Goal: Task Accomplishment & Management: Manage account settings

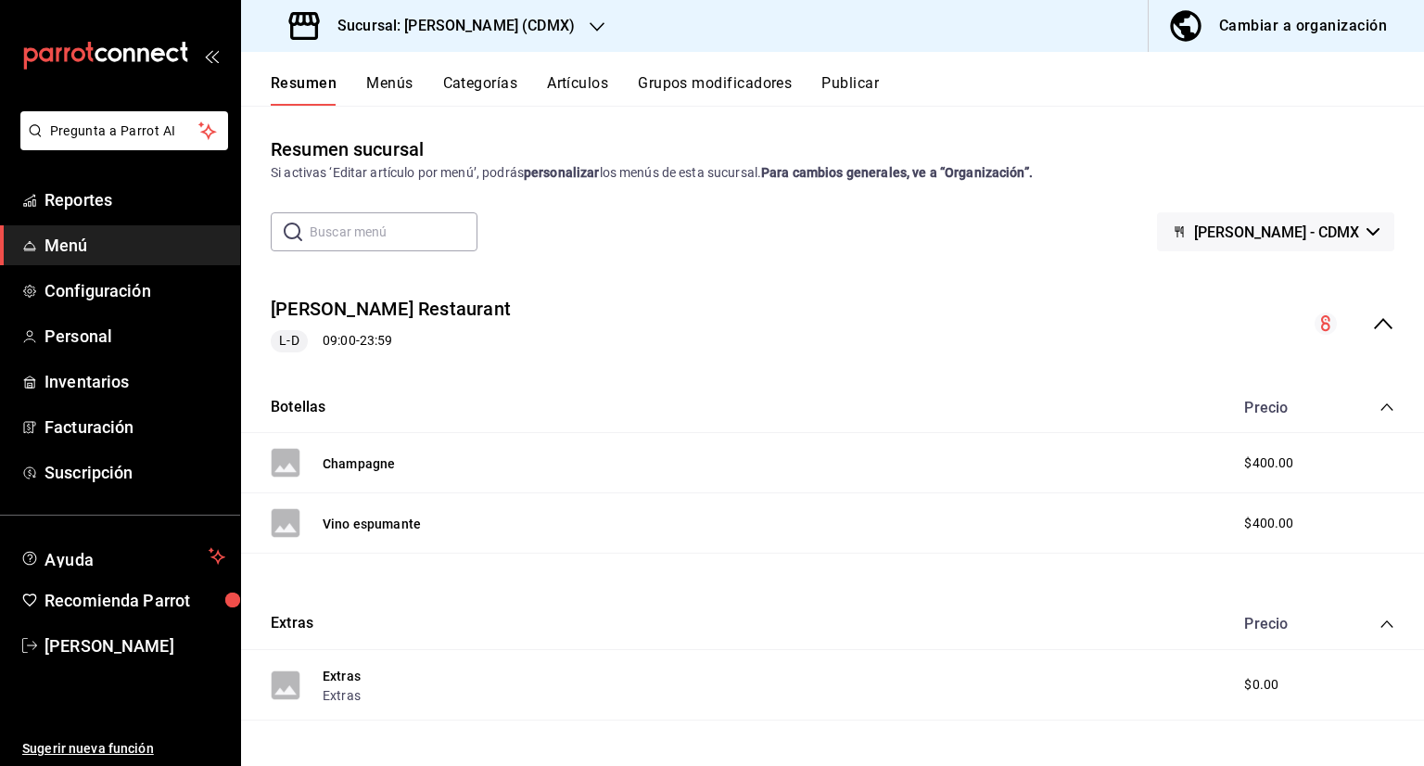
click at [398, 45] on div "Sucursal: [PERSON_NAME] (CDMX)" at bounding box center [434, 26] width 356 height 52
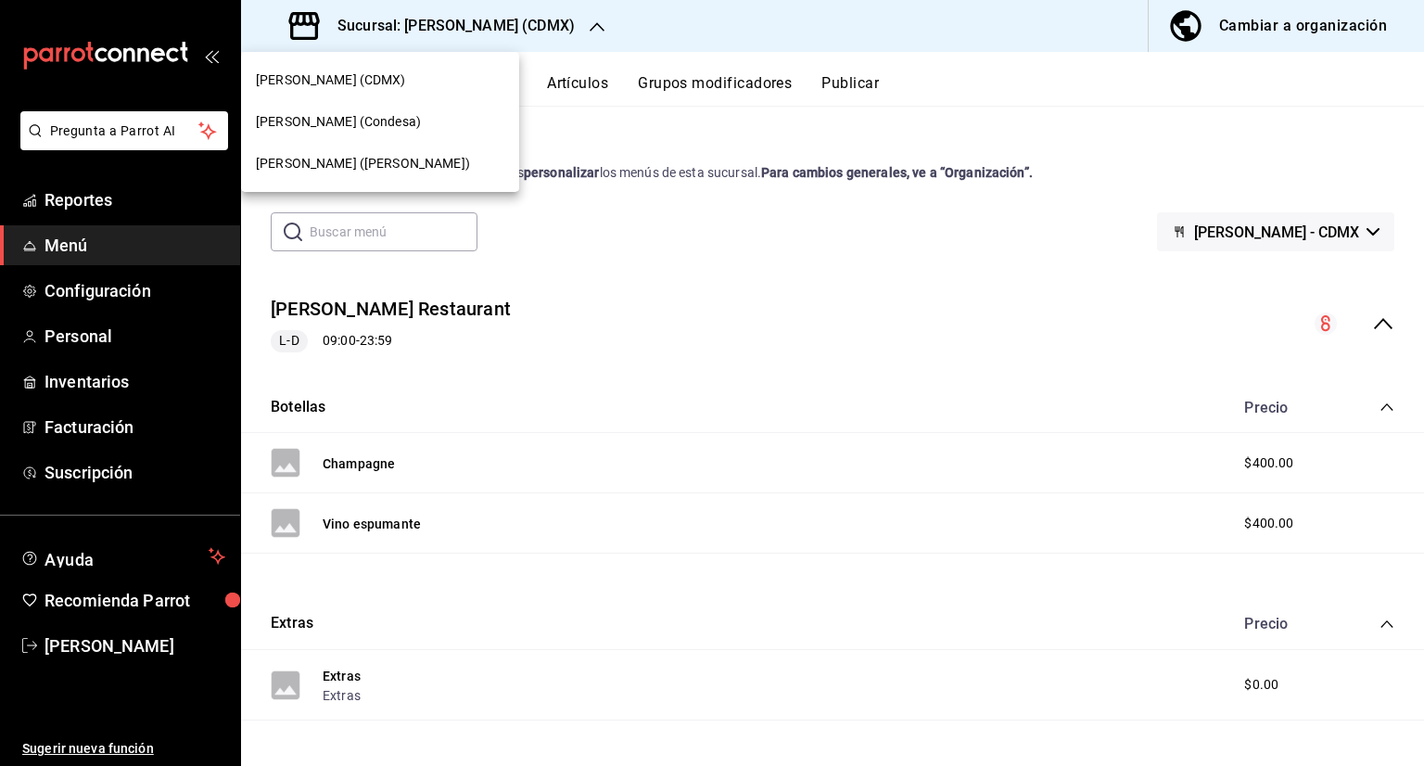
click at [395, 68] on div "[PERSON_NAME] (CDMX)" at bounding box center [380, 80] width 278 height 42
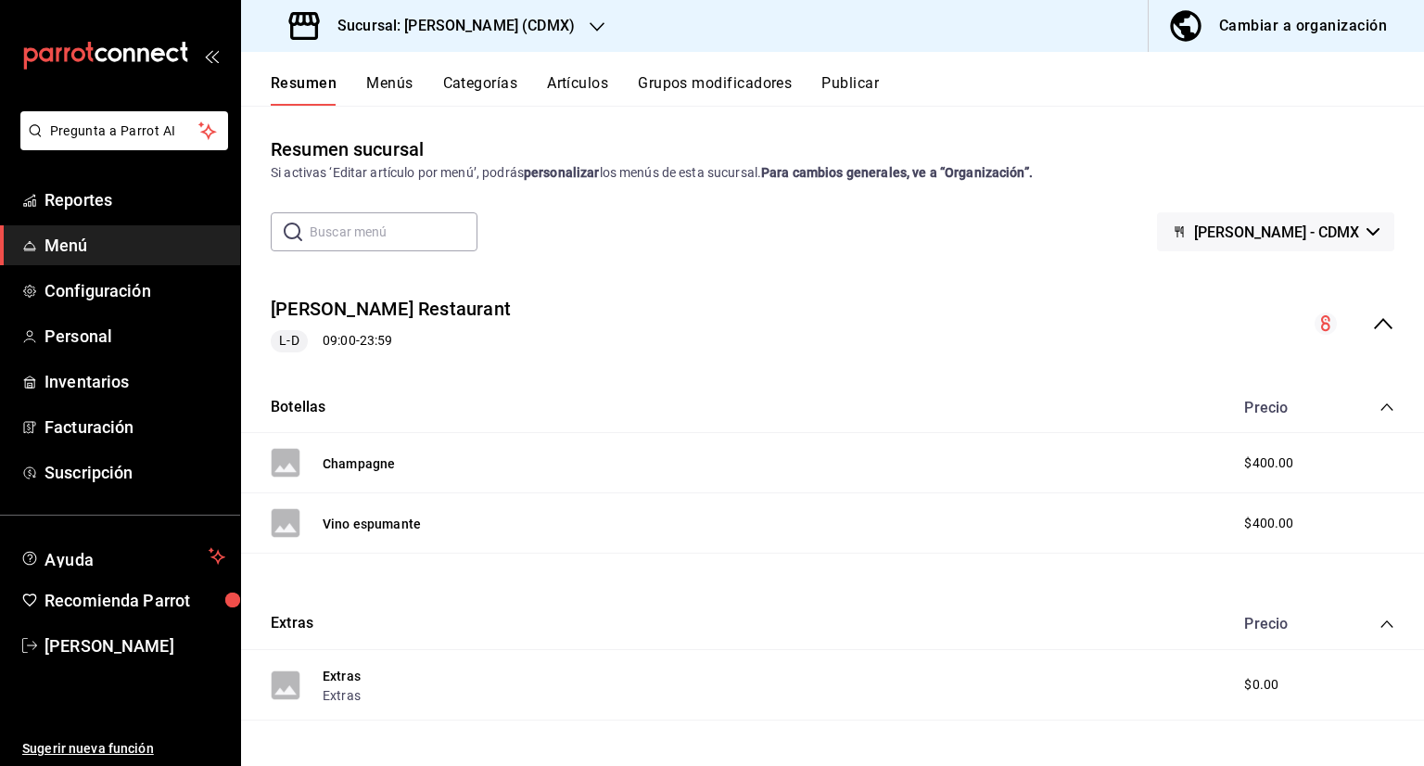
click at [401, 74] on button "Menús" at bounding box center [389, 90] width 46 height 32
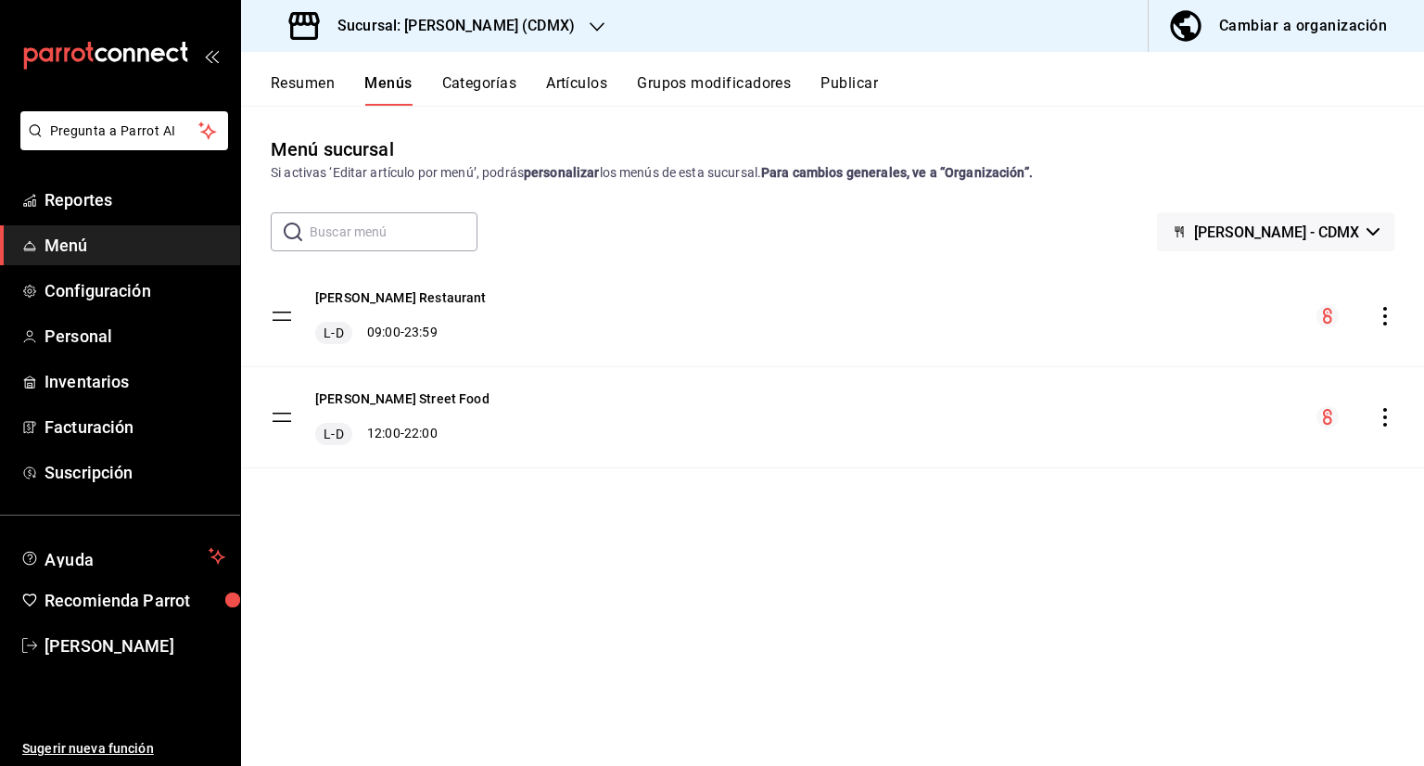
click at [462, 75] on div "Resumen Menús Categorías Artículos Grupos modificadores Publicar" at bounding box center [832, 79] width 1183 height 54
click at [461, 90] on button "Categorías" at bounding box center [479, 90] width 75 height 32
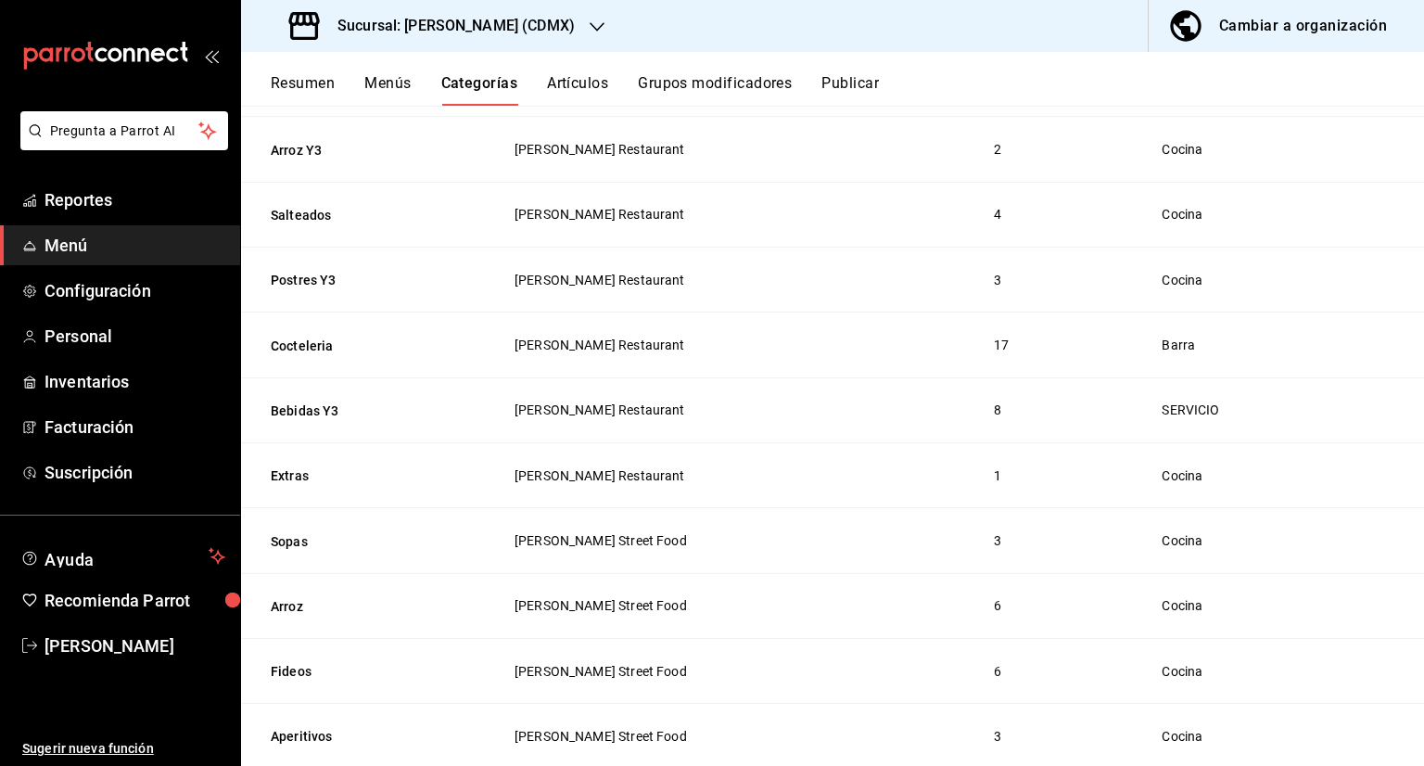
scroll to position [649, 0]
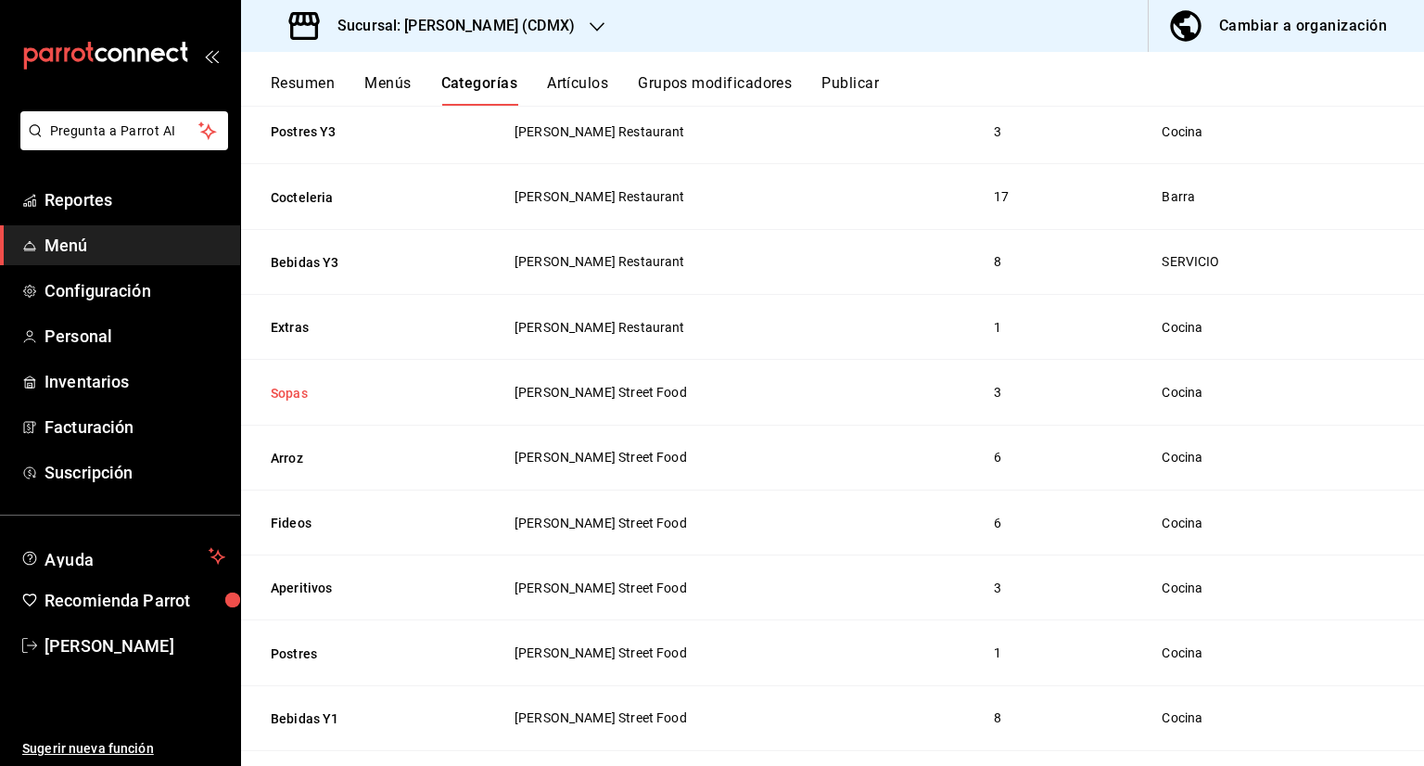
click at [290, 398] on button "Sopas" at bounding box center [363, 393] width 185 height 19
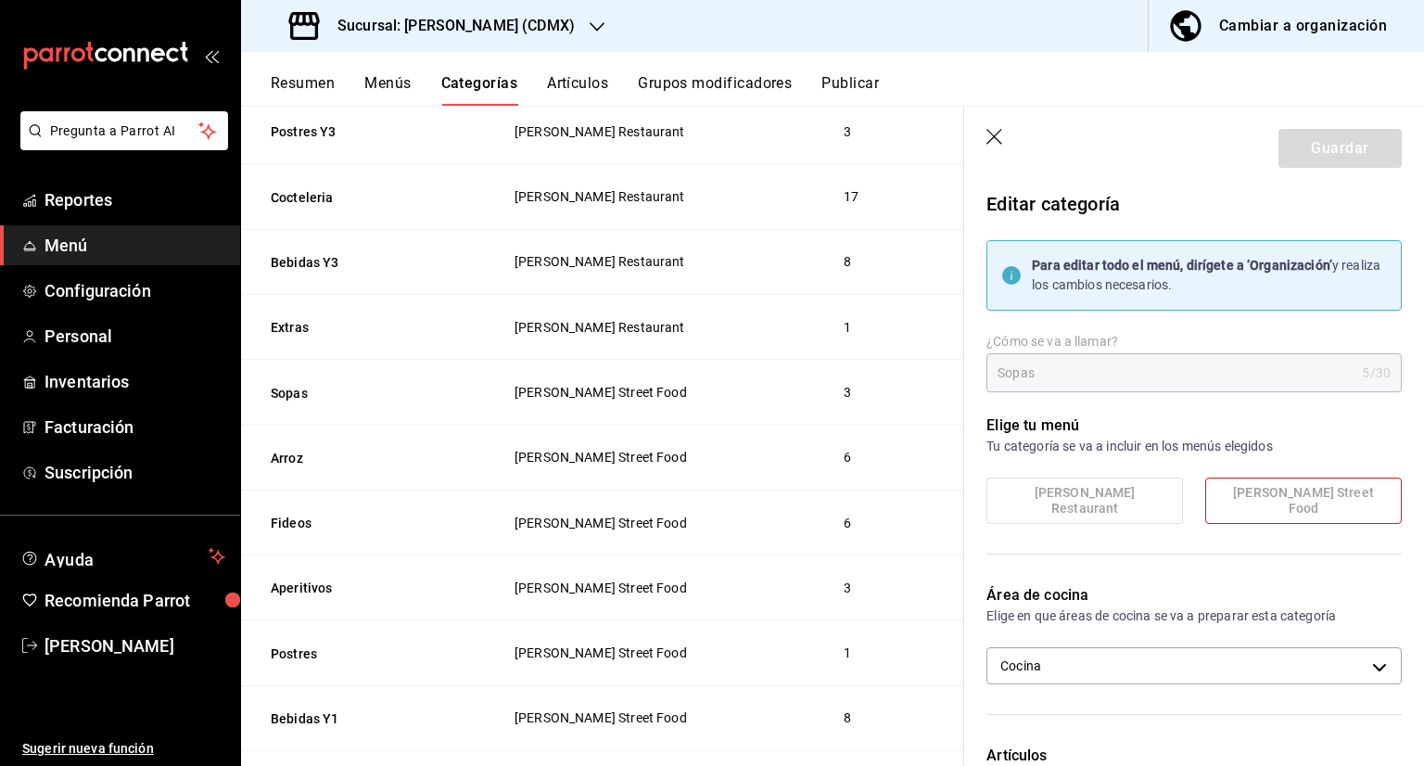
drag, startPoint x: 1002, startPoint y: 127, endPoint x: 991, endPoint y: 135, distance: 13.9
click at [997, 127] on header "Guardar" at bounding box center [1194, 145] width 460 height 76
click at [991, 137] on icon "button" at bounding box center [995, 138] width 19 height 19
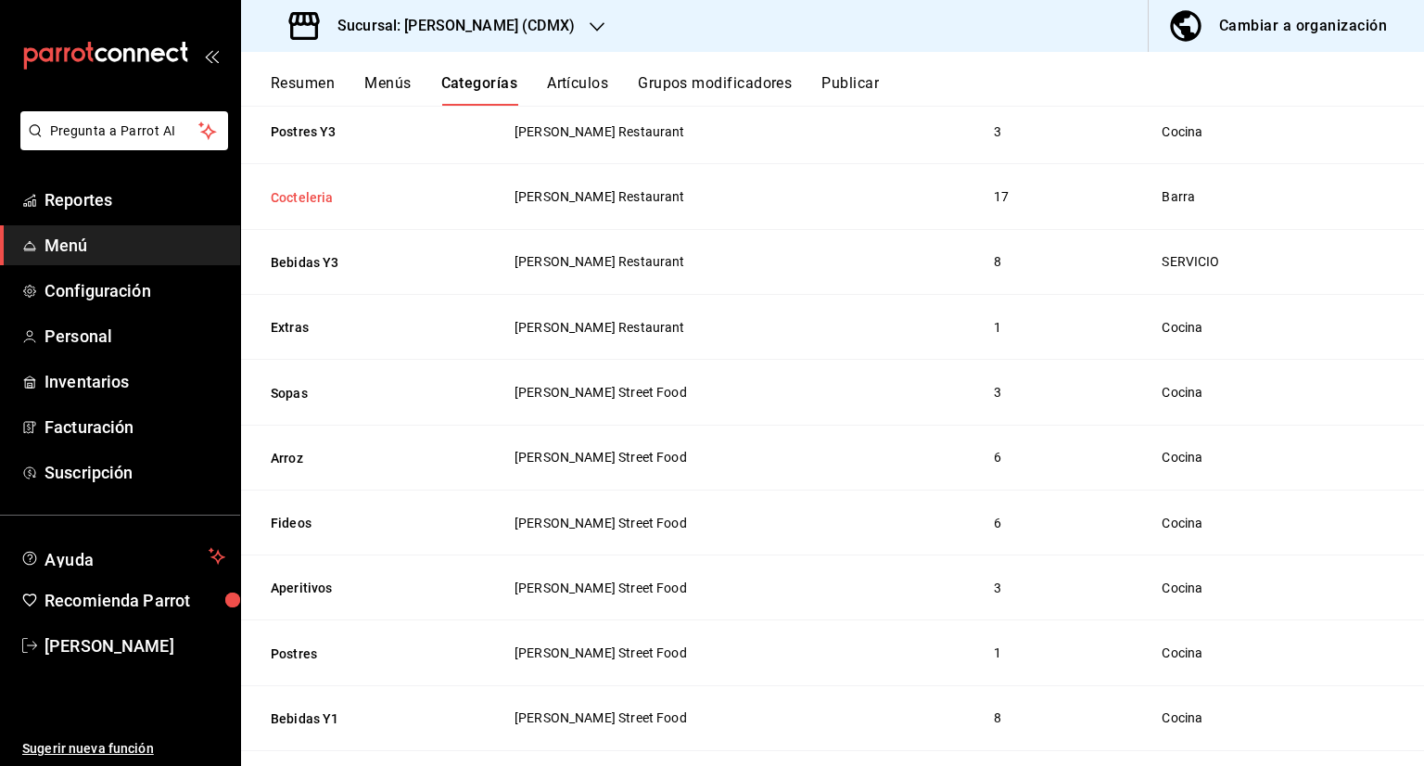
click at [317, 197] on button "Cocteleria" at bounding box center [363, 197] width 185 height 19
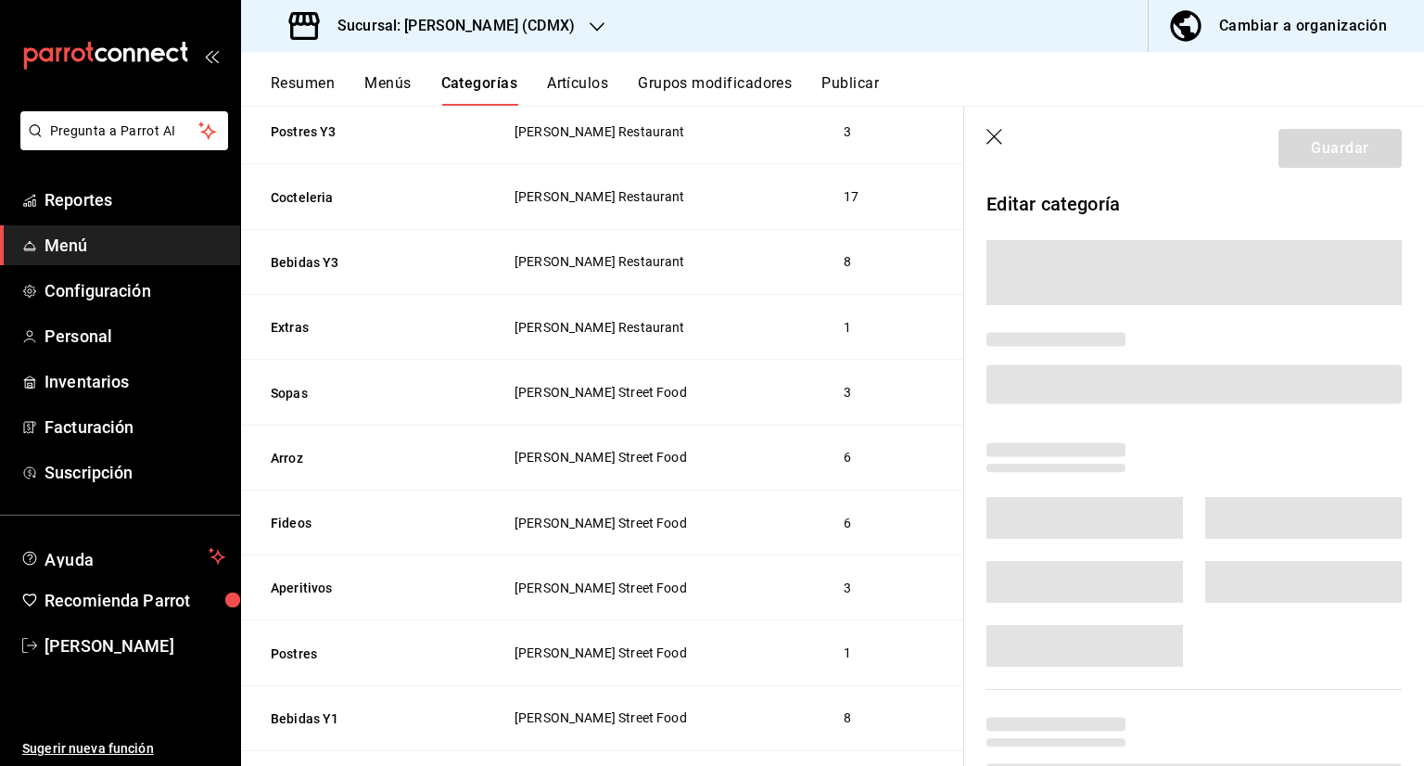
click at [1001, 141] on icon "button" at bounding box center [995, 138] width 19 height 19
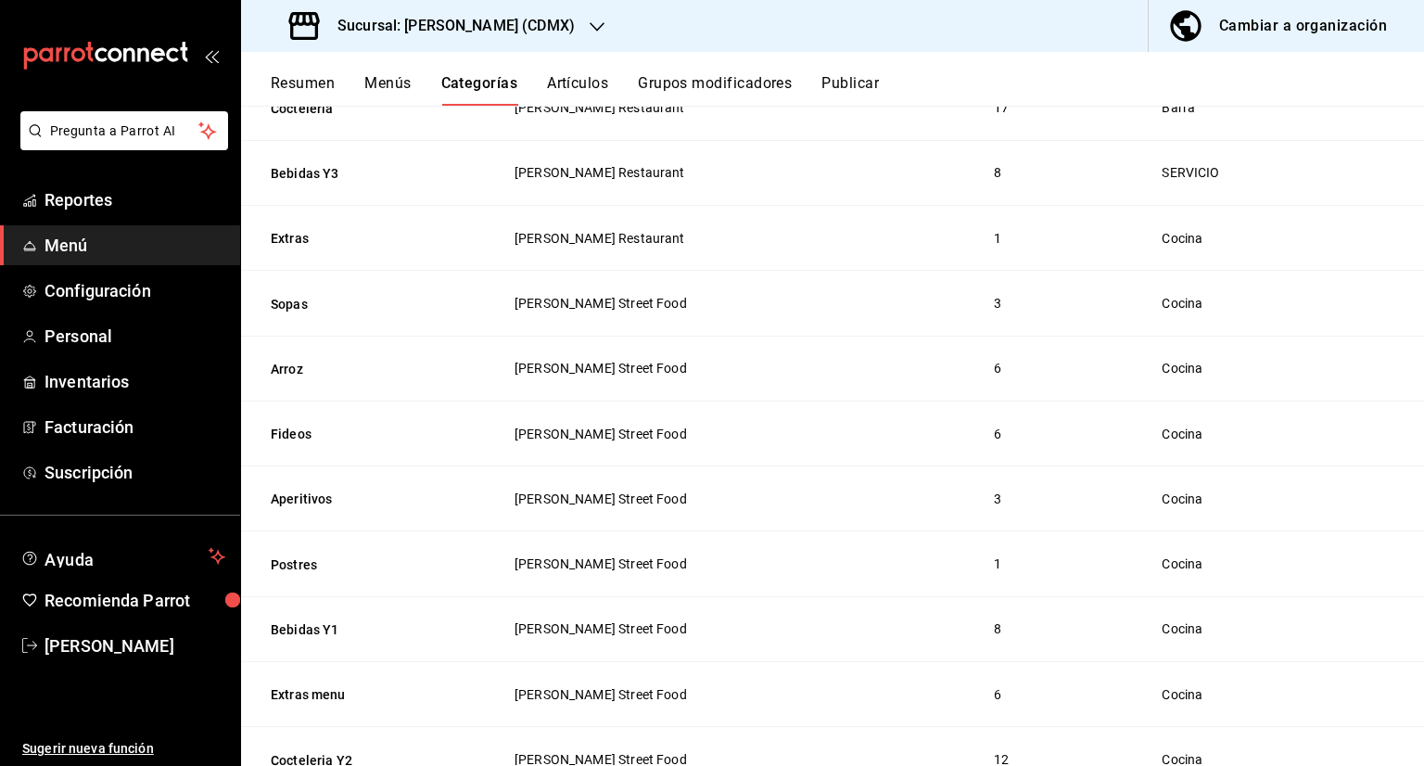
scroll to position [809, 0]
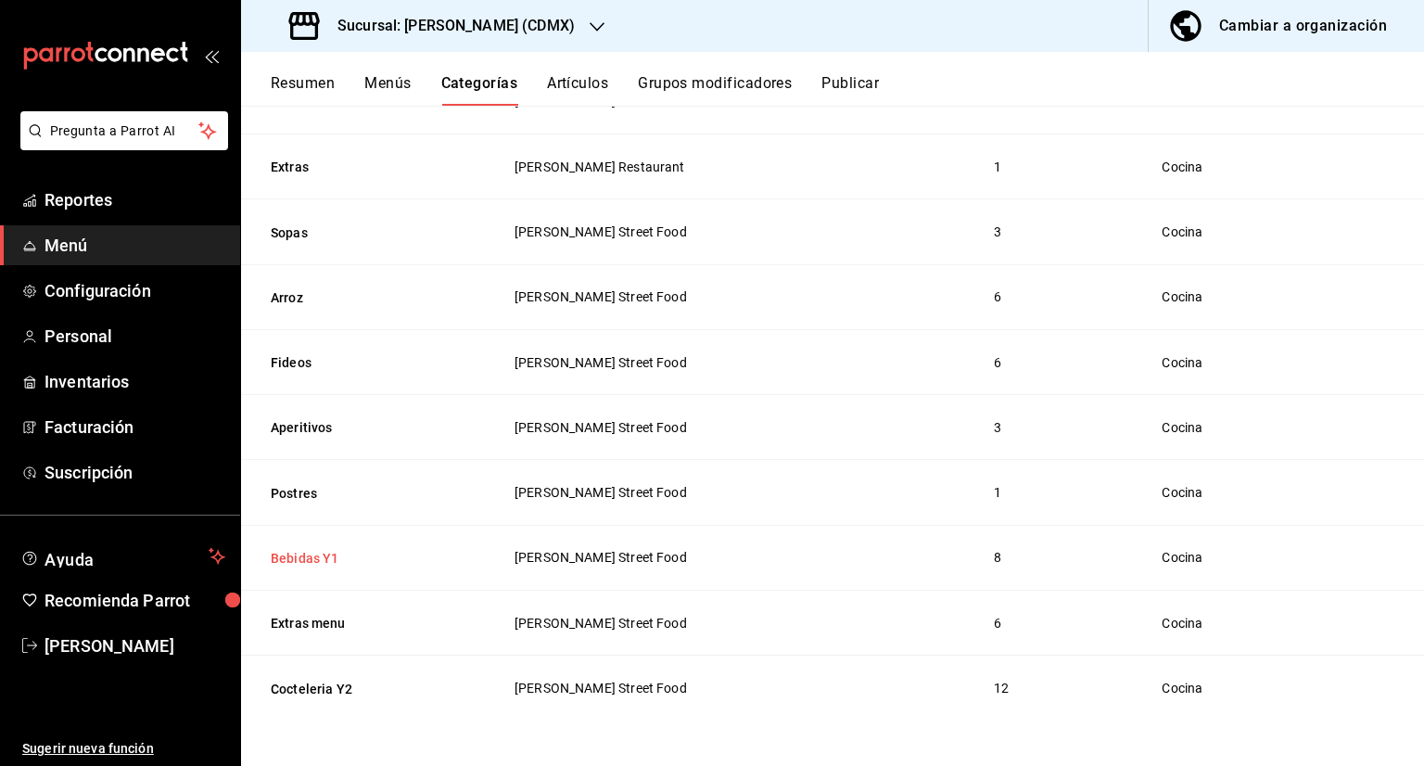
click at [314, 557] on button "Bebidas Y1" at bounding box center [363, 558] width 185 height 19
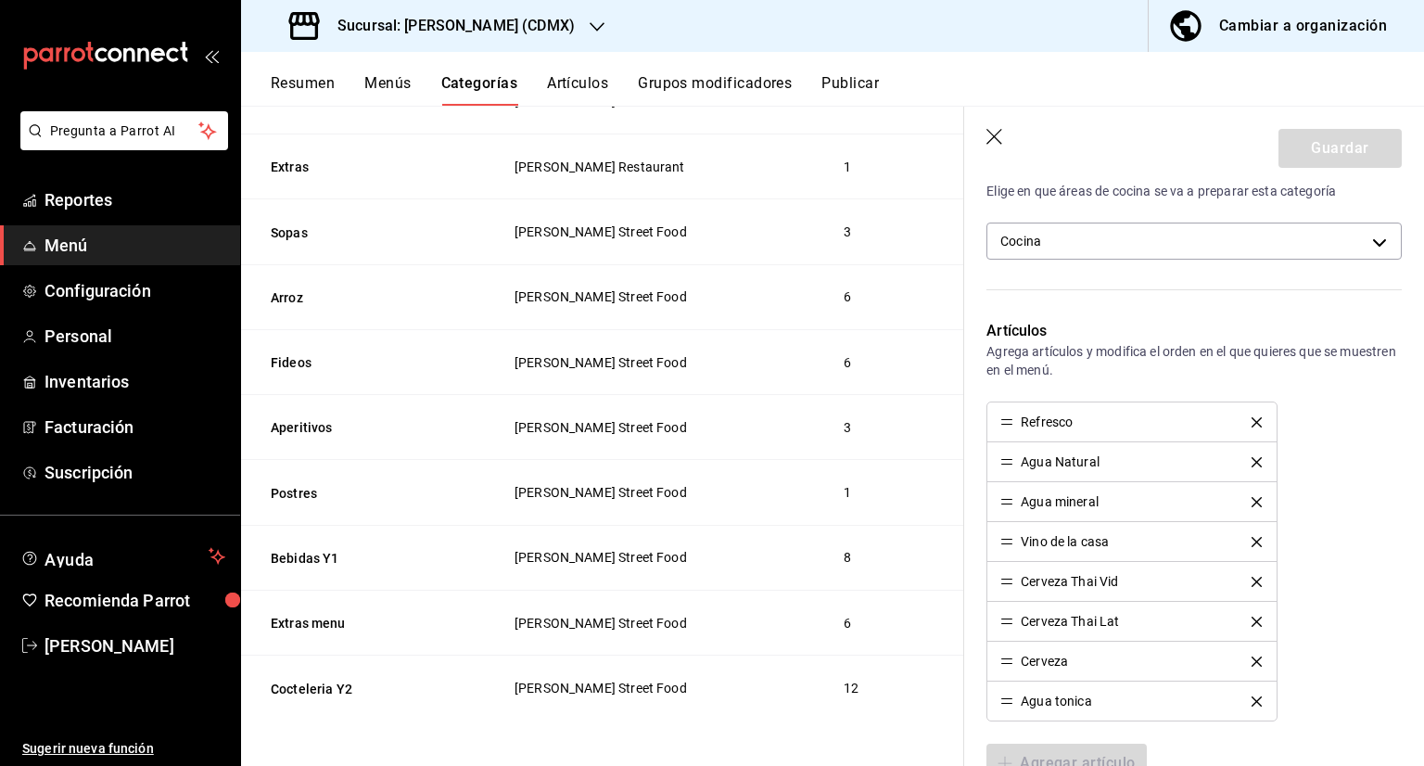
scroll to position [371, 0]
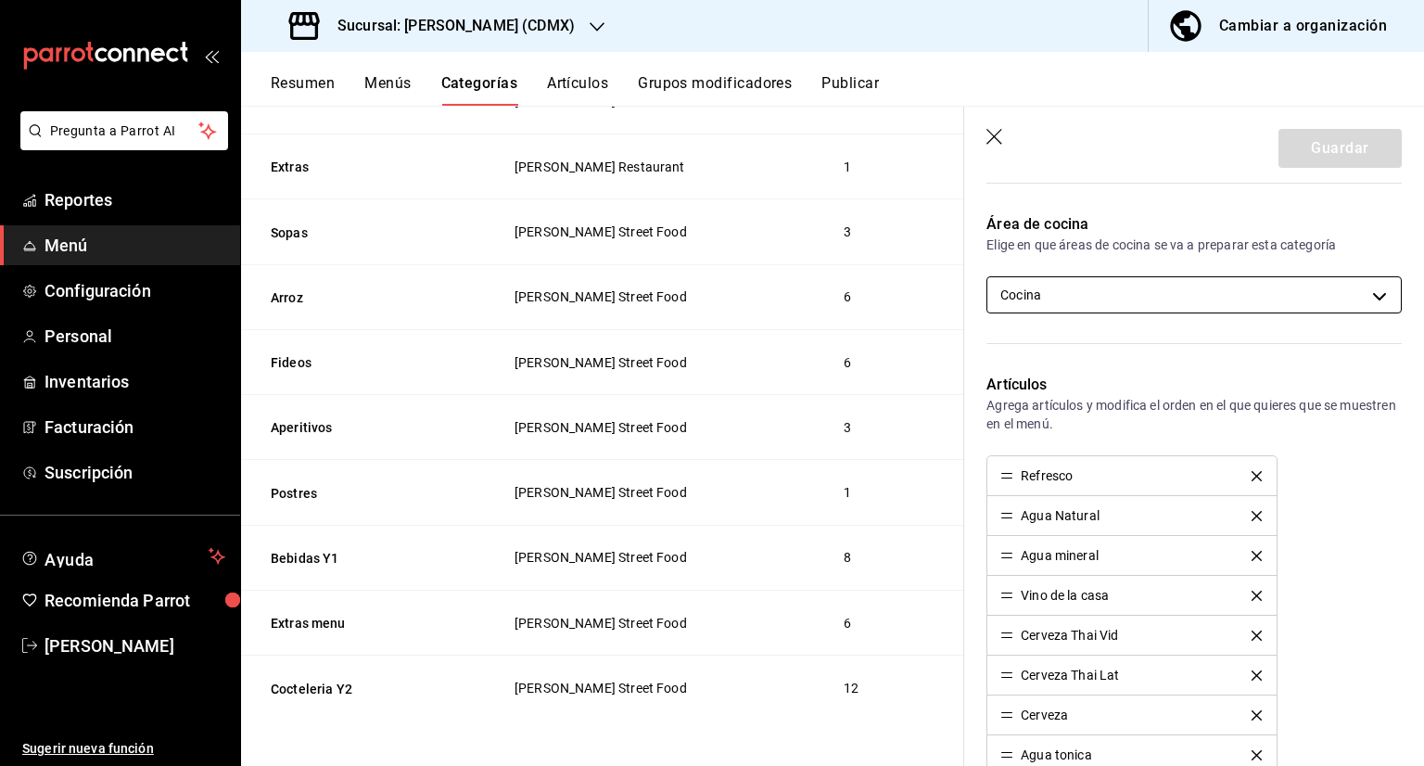
click at [1147, 298] on body "Pregunta a Parrot AI Reportes Menú Configuración Personal Inventarios Facturaci…" at bounding box center [712, 383] width 1424 height 766
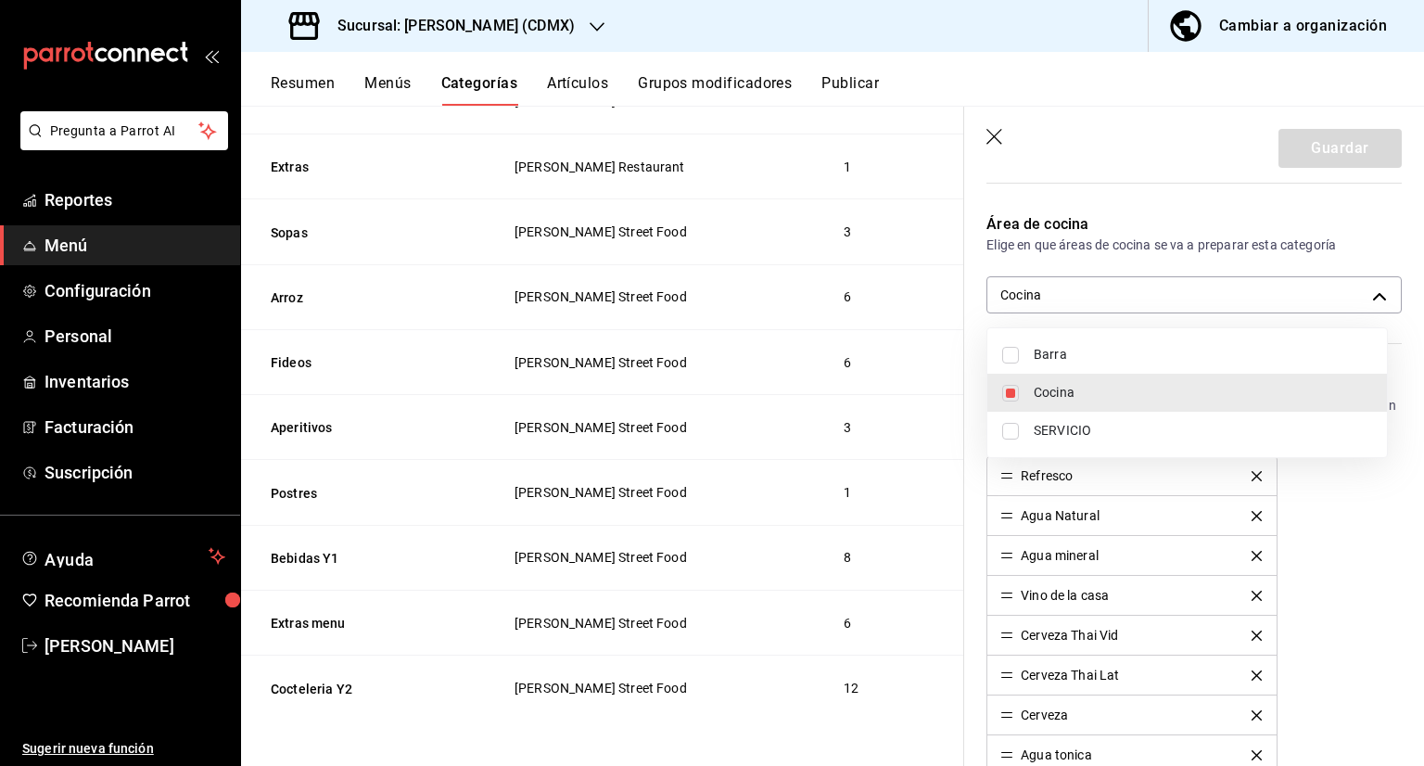
click at [1060, 349] on span "Barra" at bounding box center [1203, 354] width 338 height 19
type input "2f63e262-aec9-4b5d-8803-9ca961bf7605,3ad90dc2-e66d-48e1-9d78-f01521b59afa"
checkbox input "true"
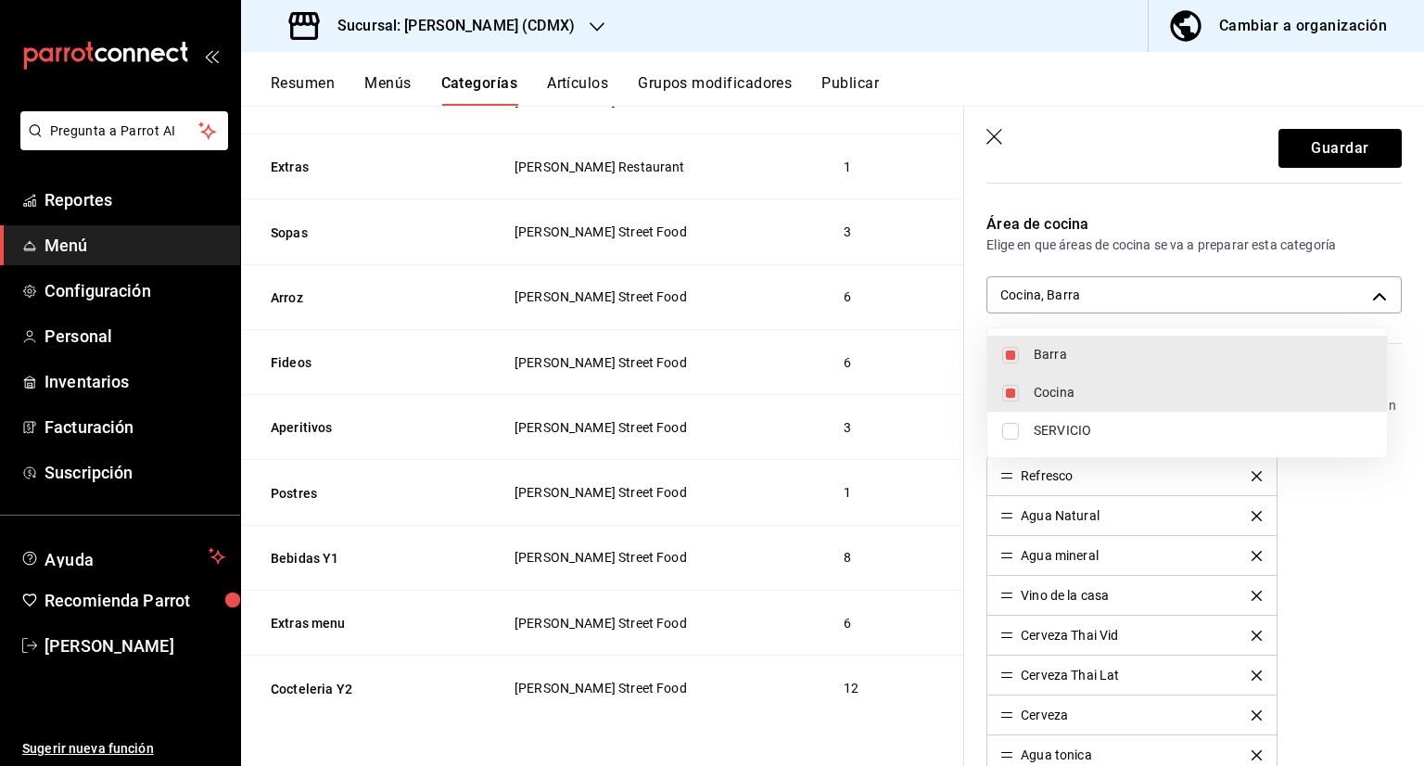
click at [1046, 385] on span "Cocina" at bounding box center [1203, 392] width 338 height 19
type input "3ad90dc2-e66d-48e1-9d78-f01521b59afa"
checkbox input "false"
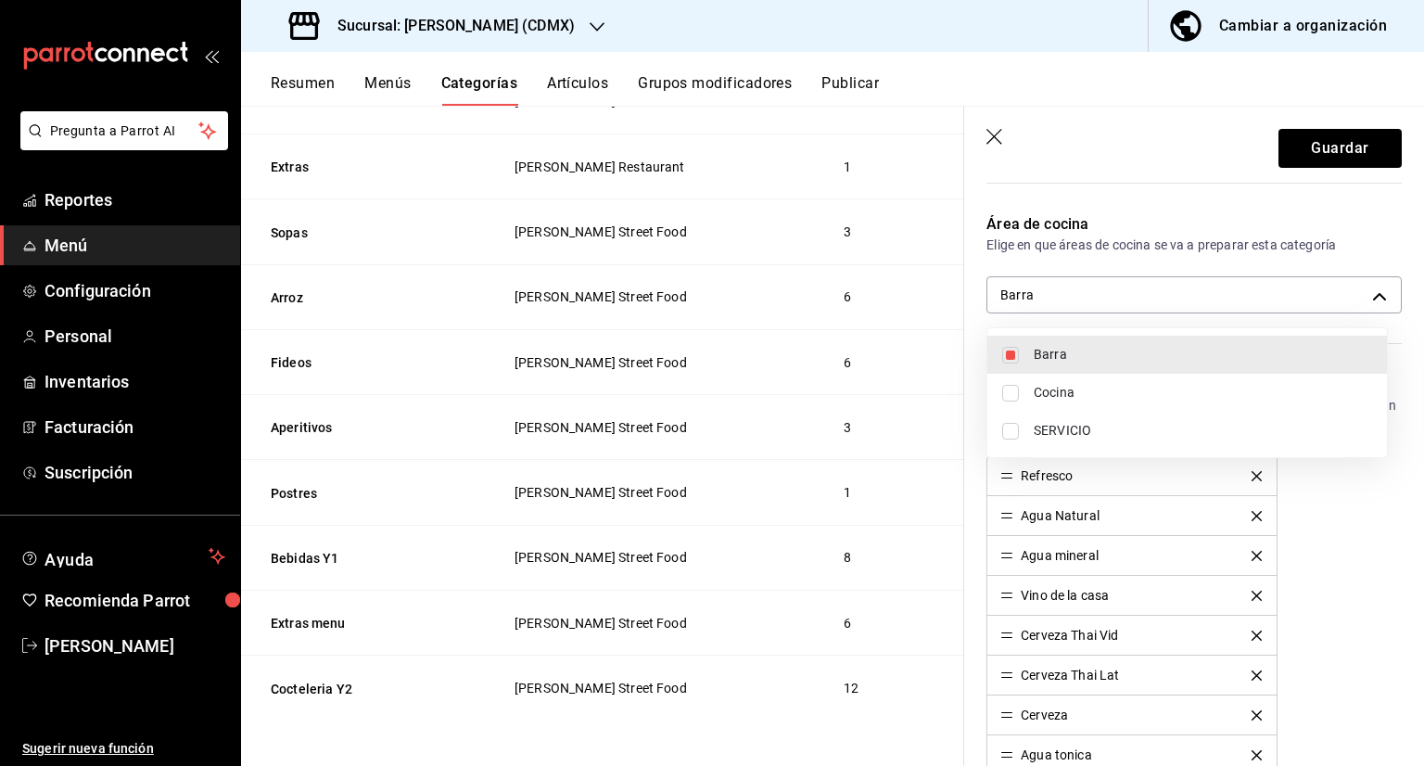
click at [1028, 357] on li "Barra" at bounding box center [1187, 355] width 400 height 38
checkbox input "false"
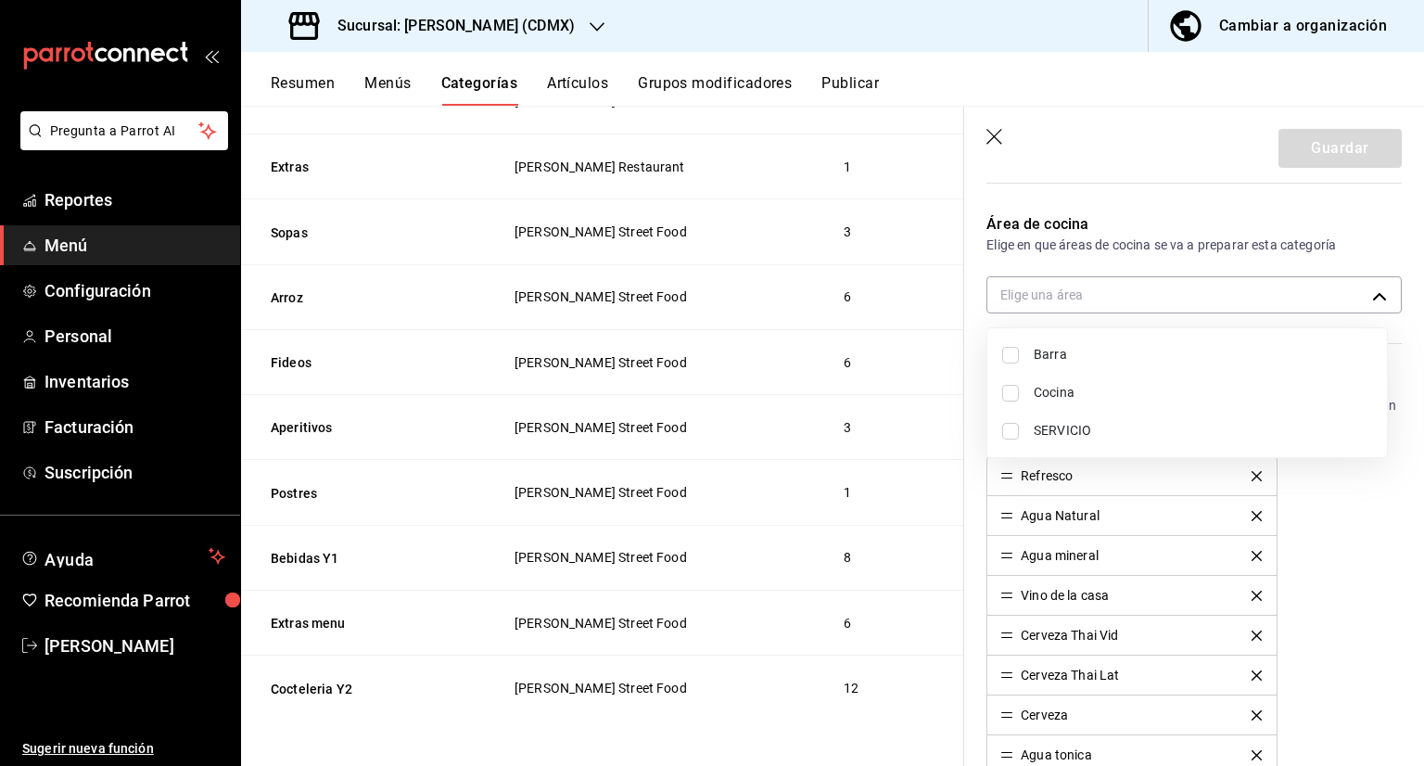
click at [1036, 418] on li "SERVICIO" at bounding box center [1187, 431] width 400 height 38
type input "17464811-d590-4cfc-bef9-15439a909779"
checkbox input "true"
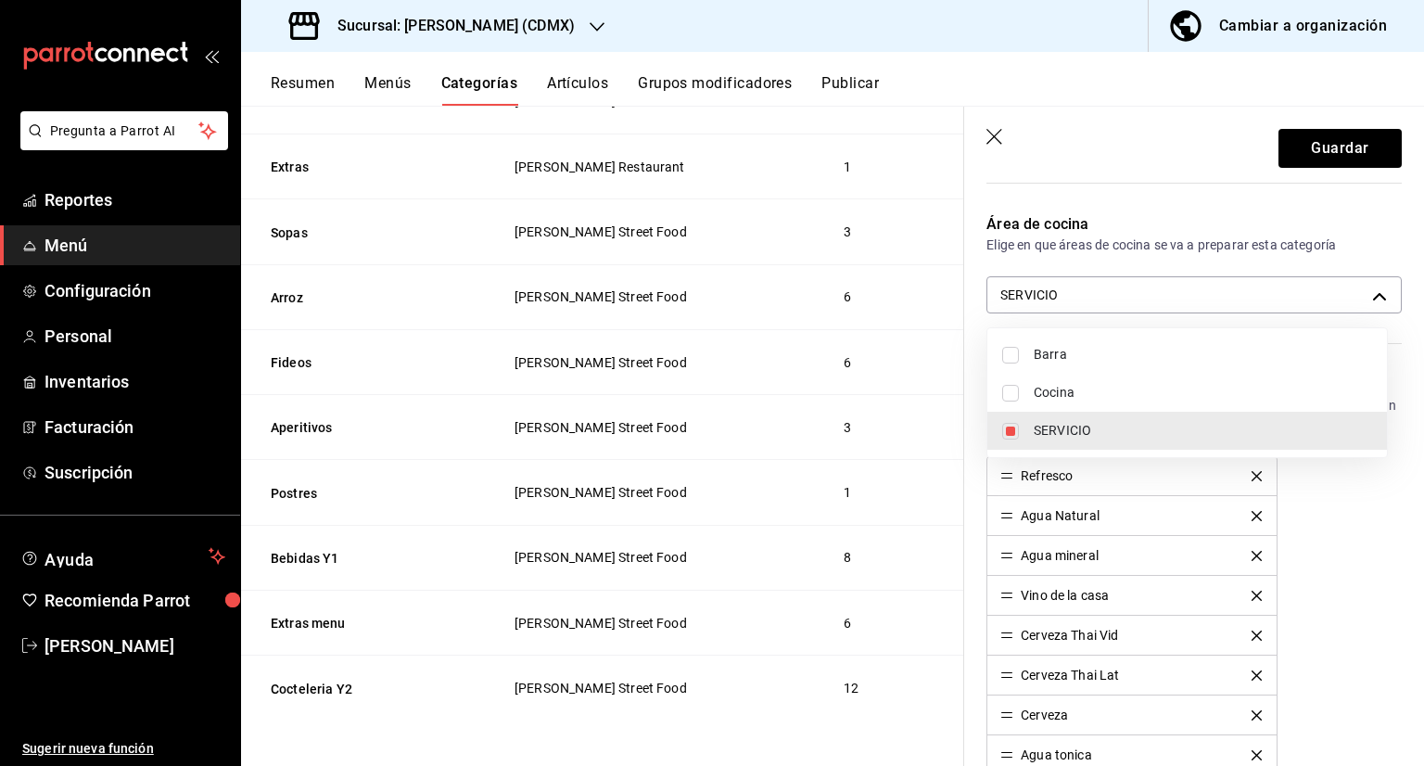
click at [1313, 138] on div at bounding box center [712, 383] width 1424 height 766
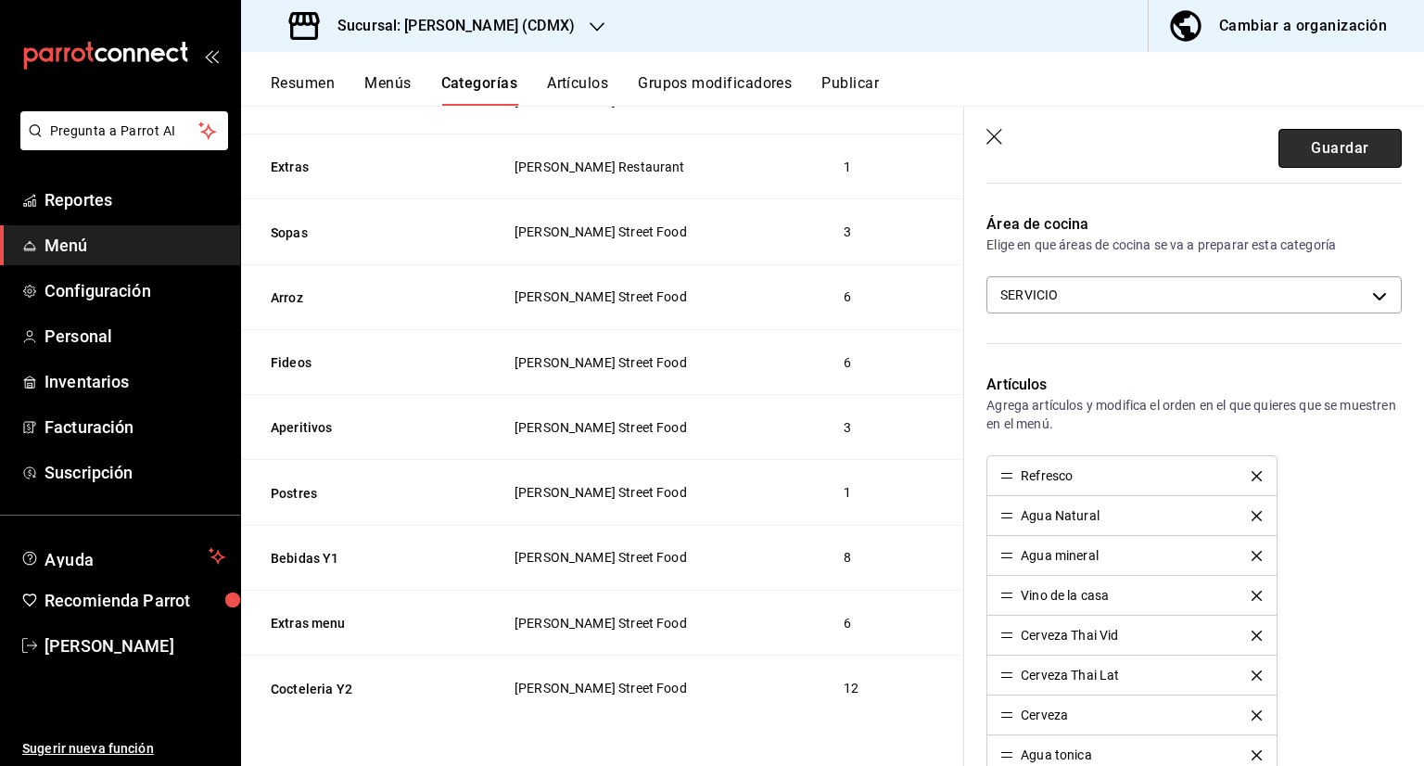
click at [1301, 159] on button "Guardar" at bounding box center [1339, 148] width 123 height 39
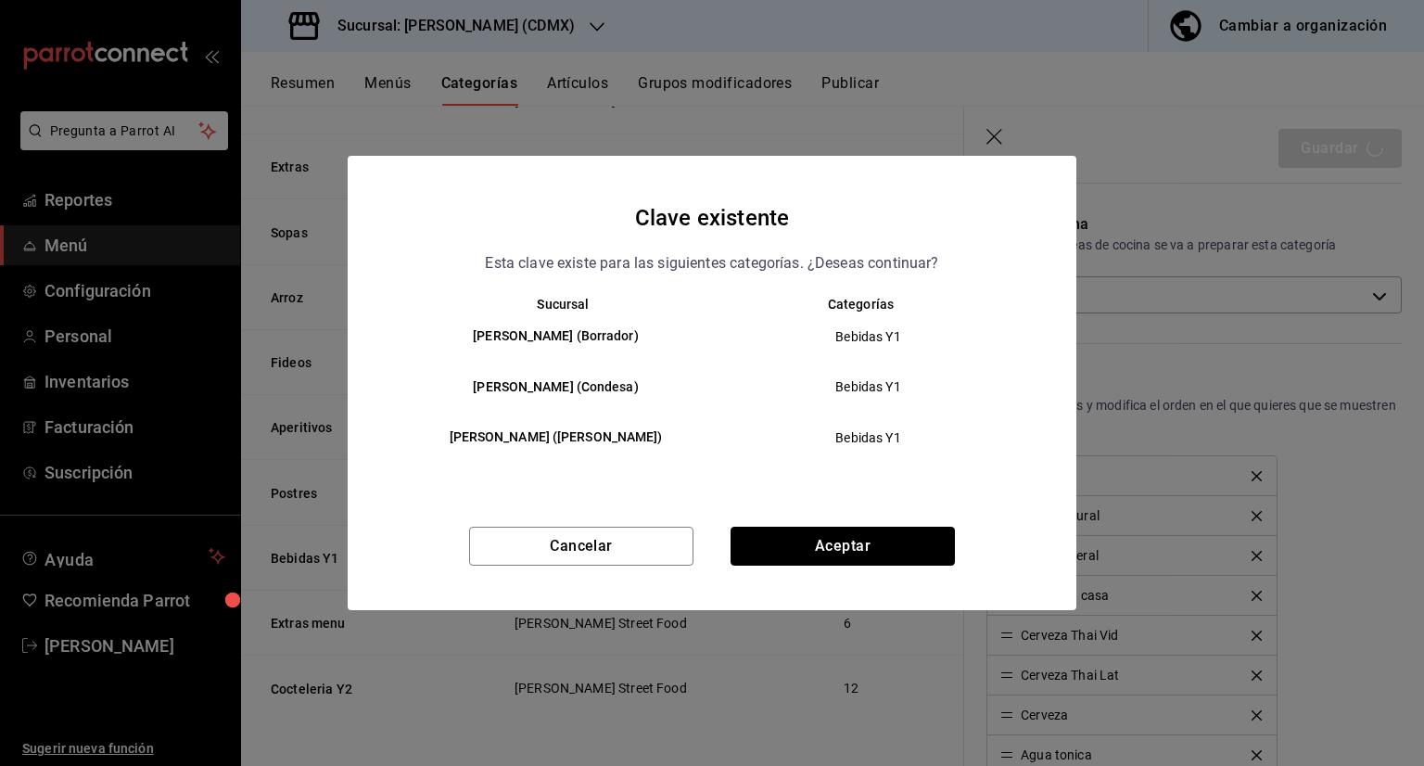
click at [837, 531] on button "Aceptar" at bounding box center [842, 546] width 224 height 39
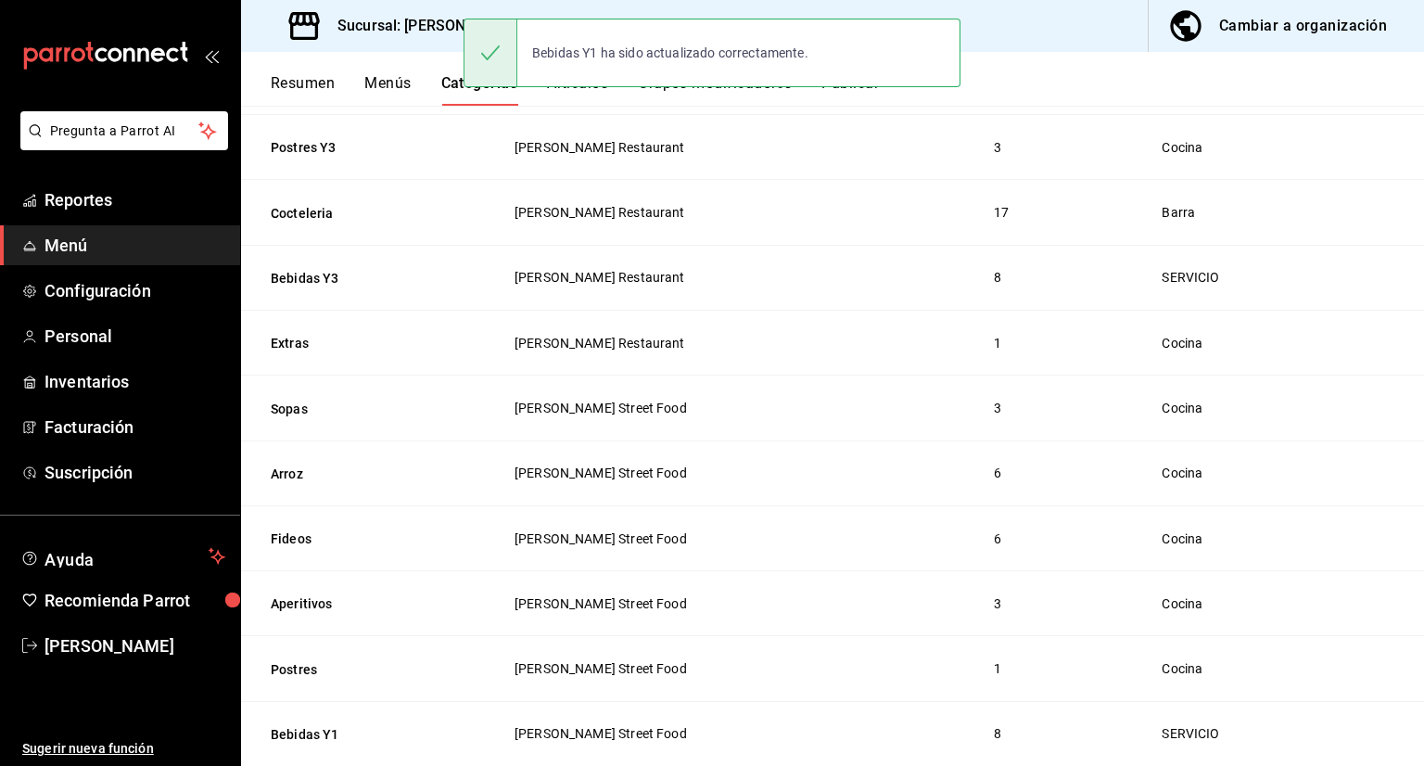
scroll to position [809, 0]
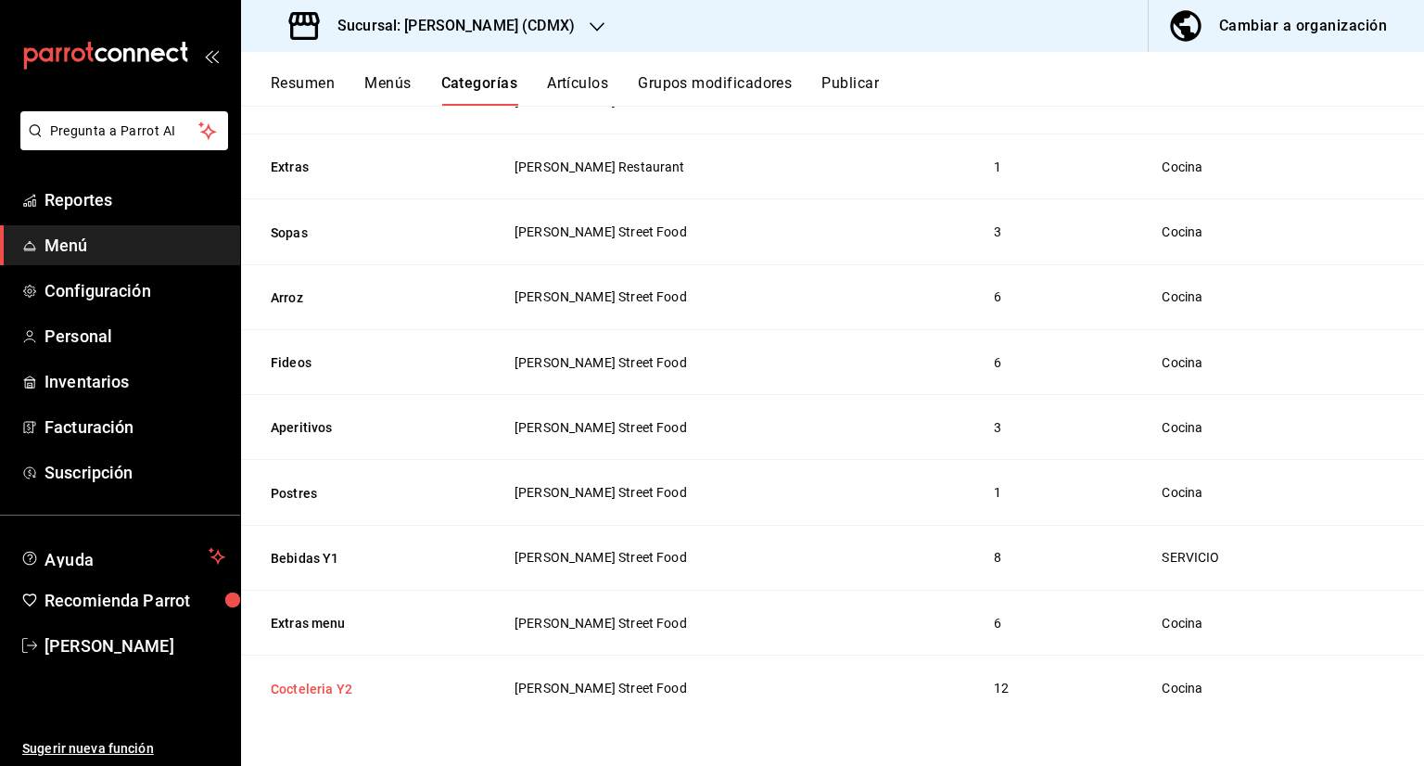
click at [332, 694] on button "Cocteleria Y2" at bounding box center [363, 688] width 185 height 19
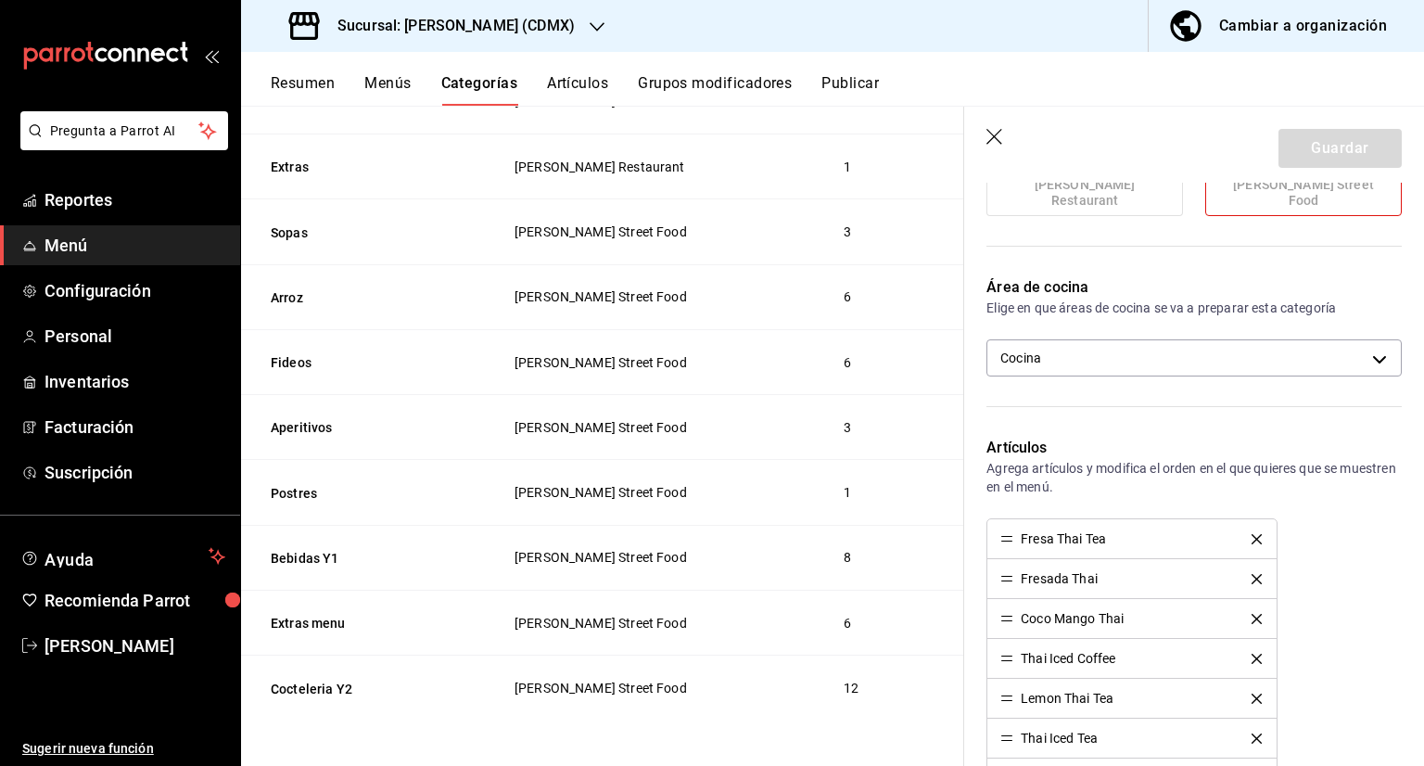
scroll to position [371, 0]
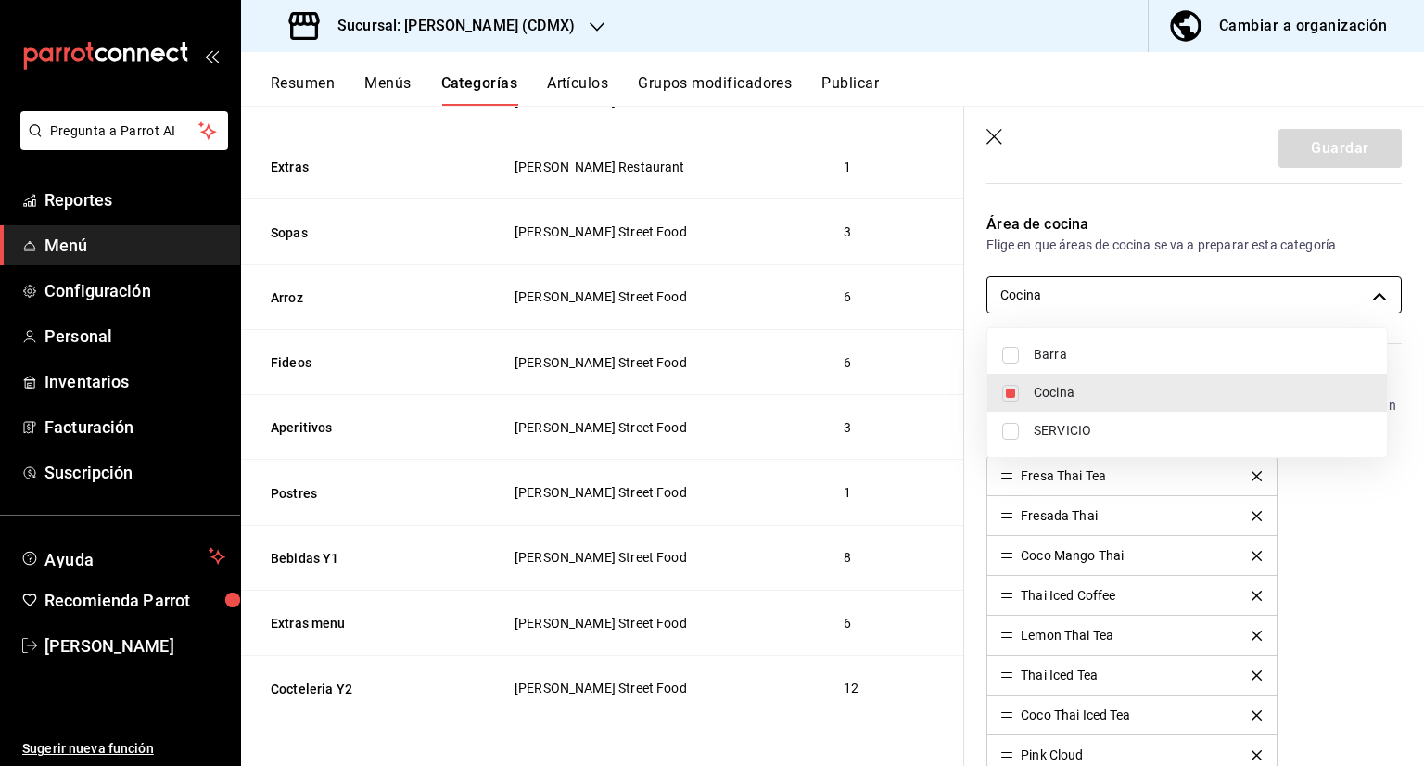
click at [1122, 299] on body "Pregunta a Parrot AI Reportes Menú Configuración Personal Inventarios Facturaci…" at bounding box center [712, 383] width 1424 height 766
click at [1013, 349] on input "checkbox" at bounding box center [1010, 355] width 17 height 17
checkbox input "true"
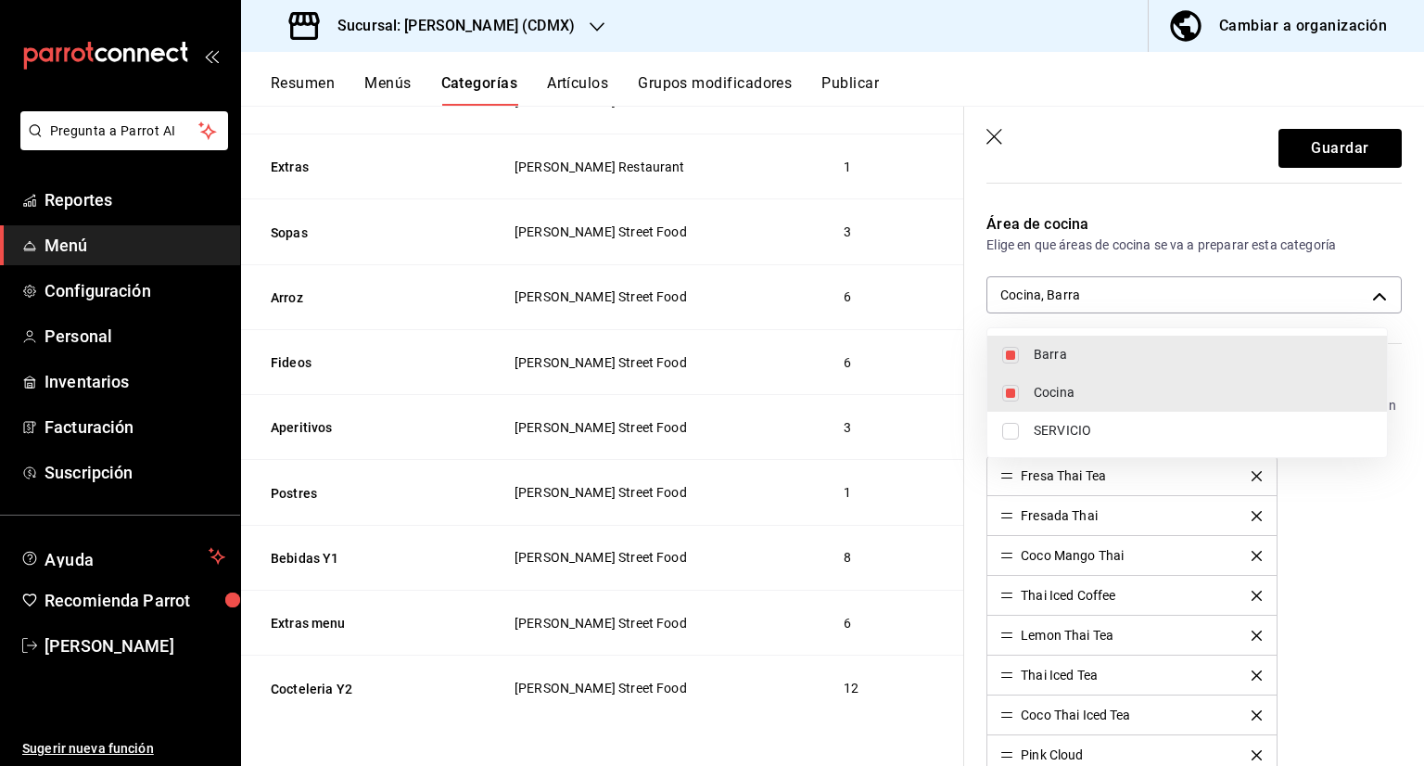
click at [1032, 397] on li "Cocina" at bounding box center [1187, 393] width 400 height 38
type input "3ad90dc2-e66d-48e1-9d78-f01521b59afa"
checkbox input "false"
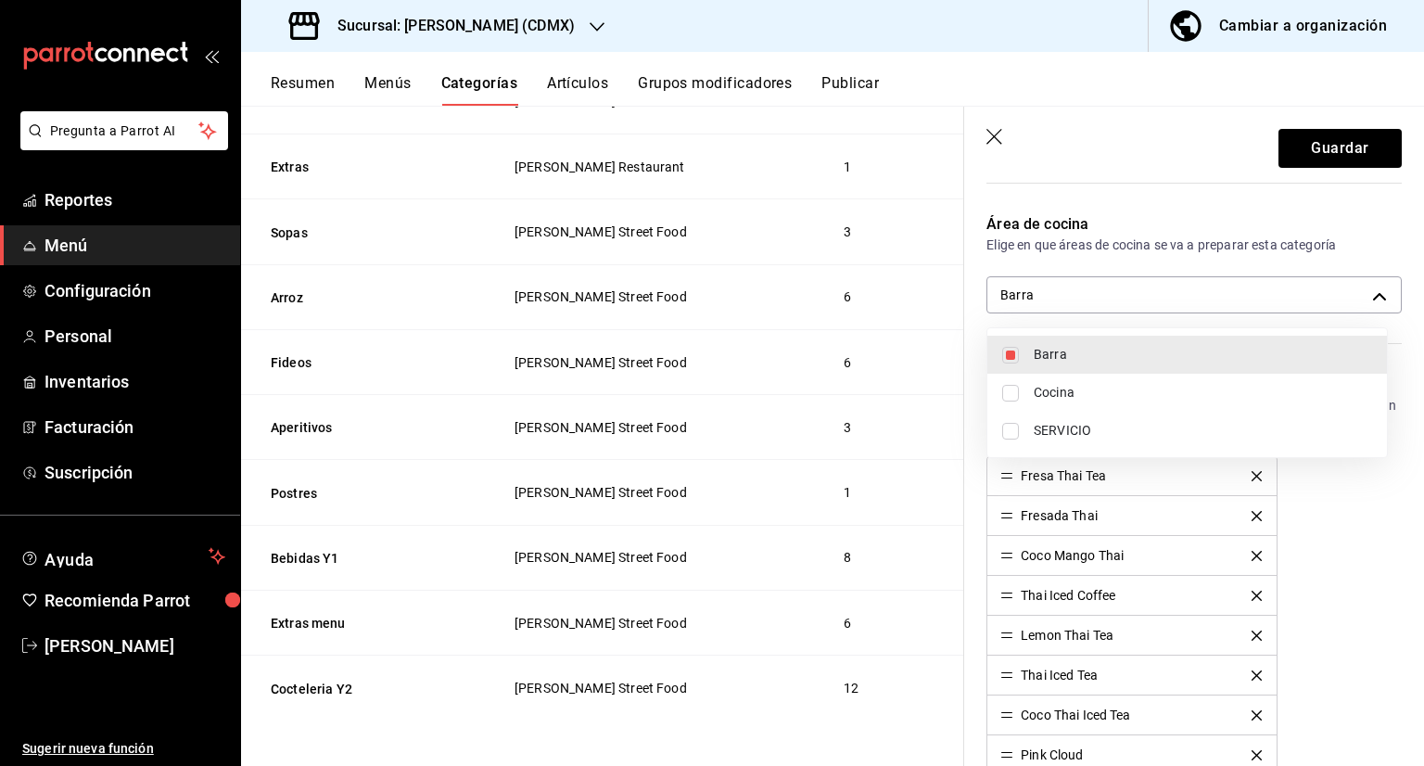
click at [1327, 160] on div at bounding box center [712, 383] width 1424 height 766
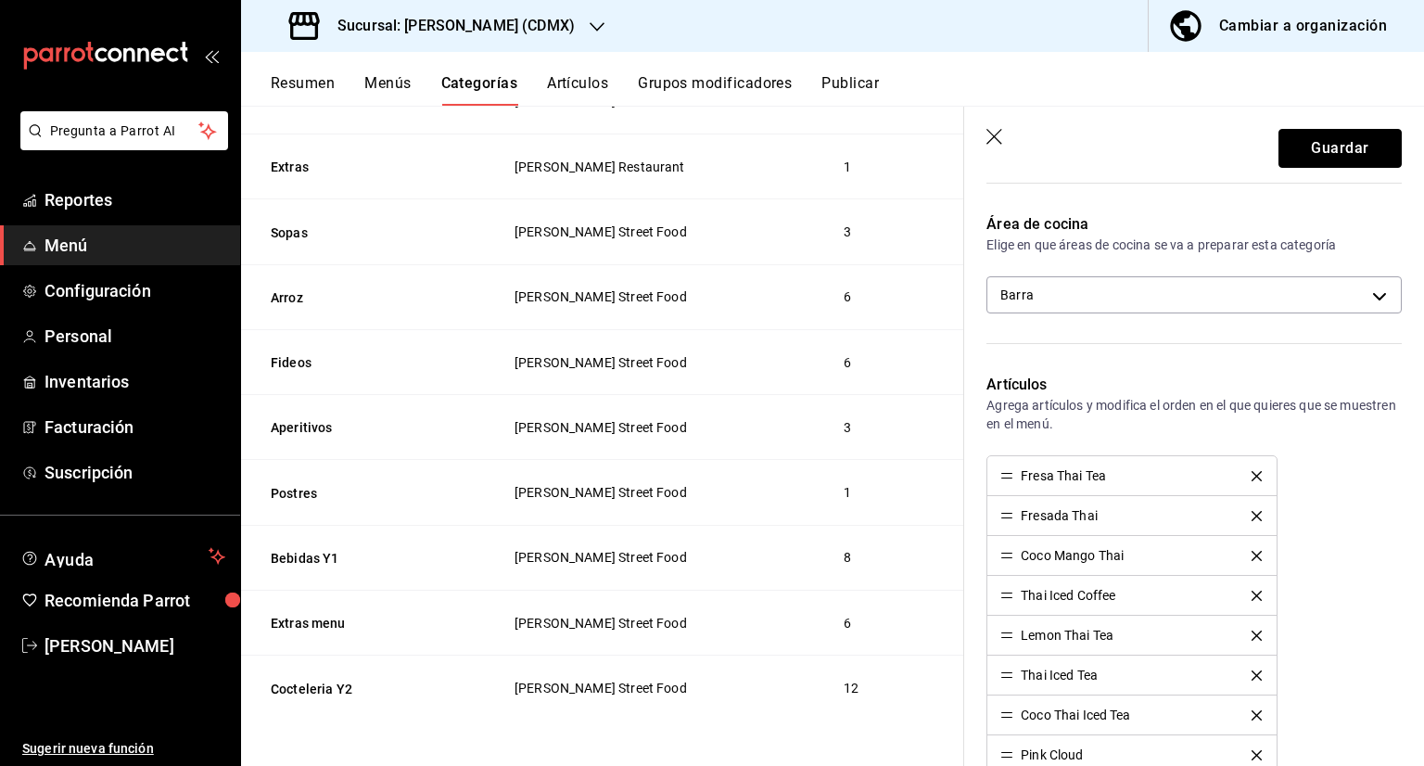
click at [1327, 160] on button "Guardar" at bounding box center [1339, 148] width 123 height 39
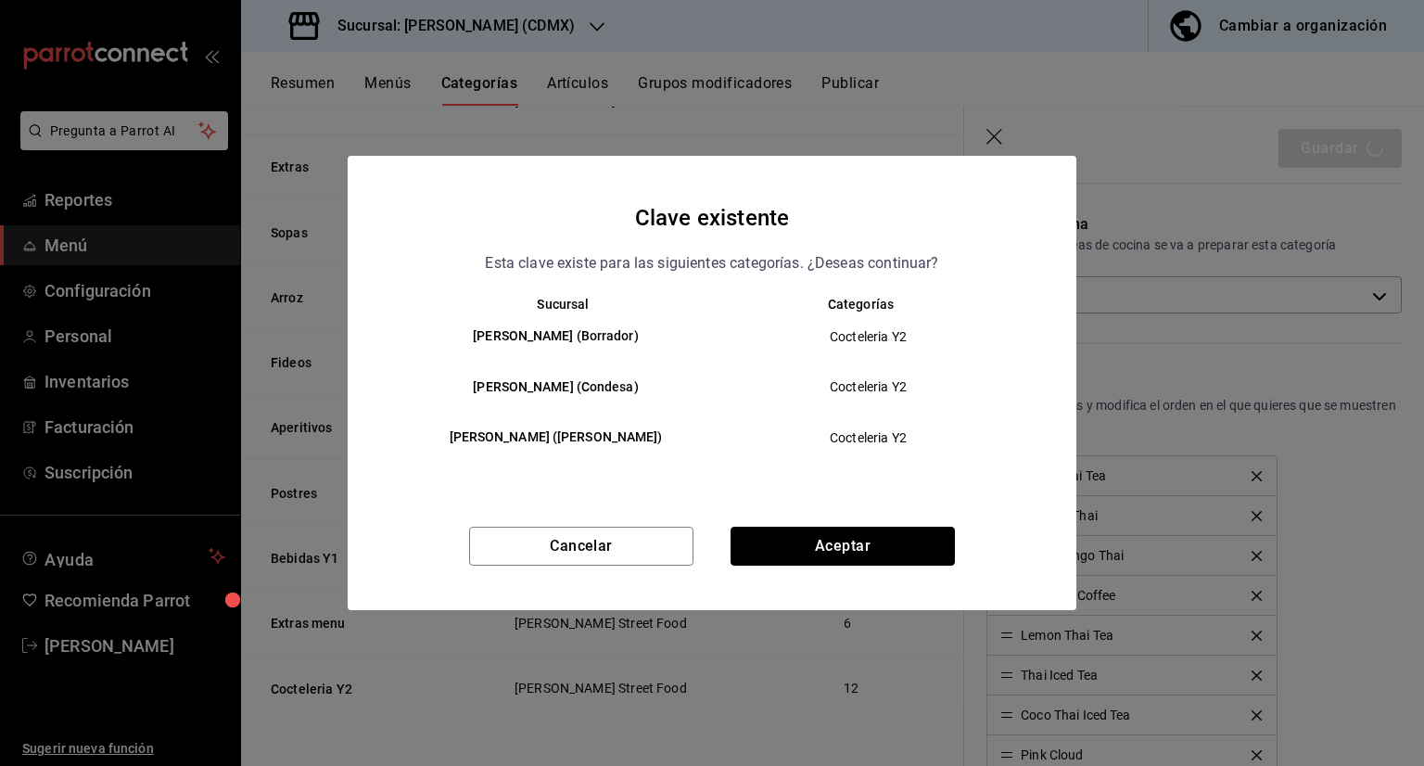
click at [837, 545] on button "Aceptar" at bounding box center [842, 546] width 224 height 39
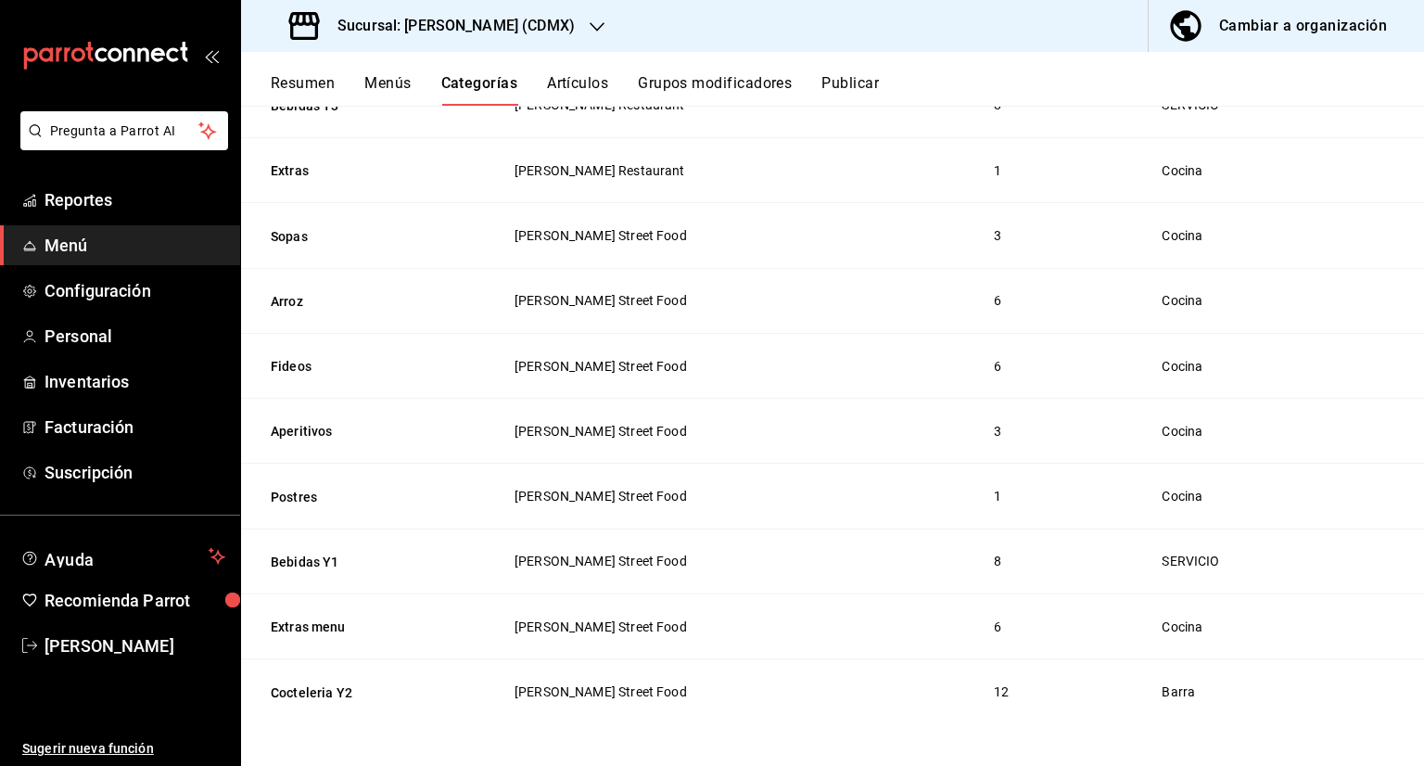
scroll to position [809, 0]
